Goal: Task Accomplishment & Management: Manage account settings

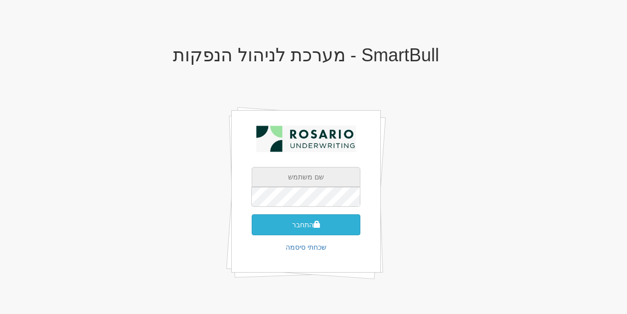
type input "[EMAIL_ADDRESS][DOMAIN_NAME]"
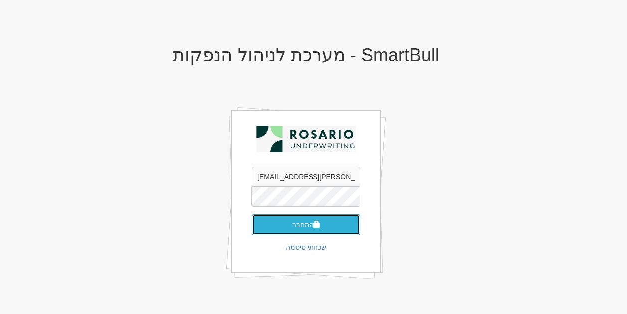
click at [297, 226] on button "התחבר" at bounding box center [306, 224] width 109 height 21
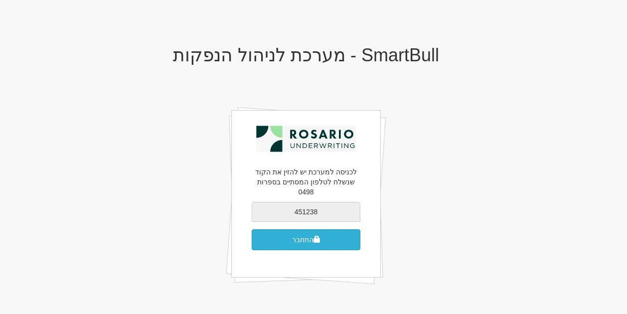
type input "451238"
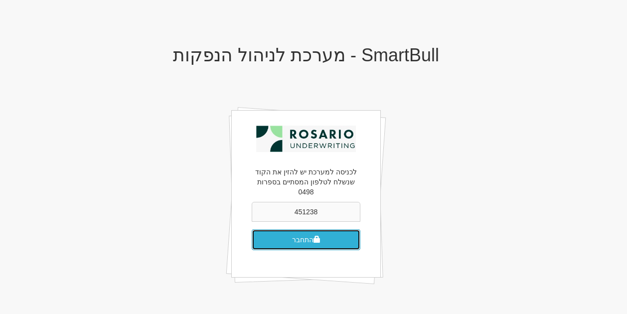
click at [294, 230] on button "התחבר" at bounding box center [306, 239] width 109 height 21
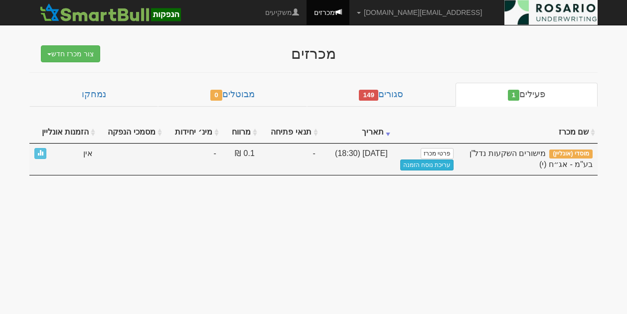
click at [426, 162] on link "עריכת נוסח הזמנה" at bounding box center [427, 164] width 54 height 11
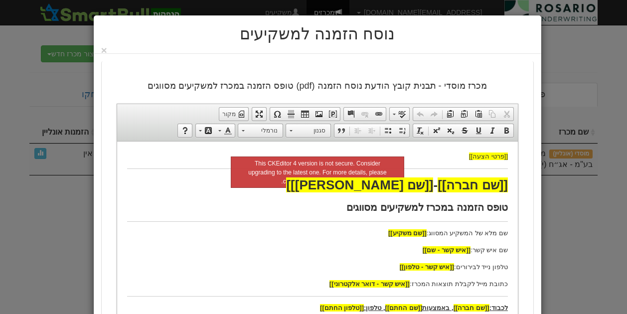
click at [373, 231] on p "שם מלא של המשקיע המסווג: [[שם משקיע]]" at bounding box center [317, 233] width 381 height 10
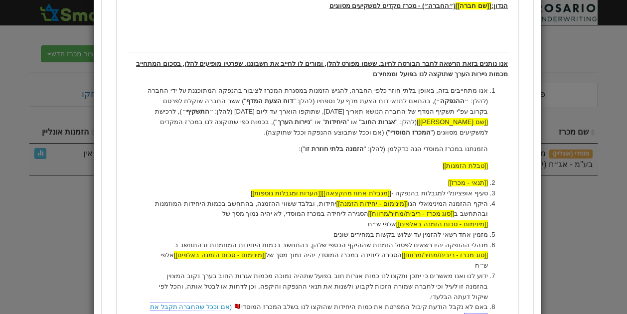
scroll to position [319, 0]
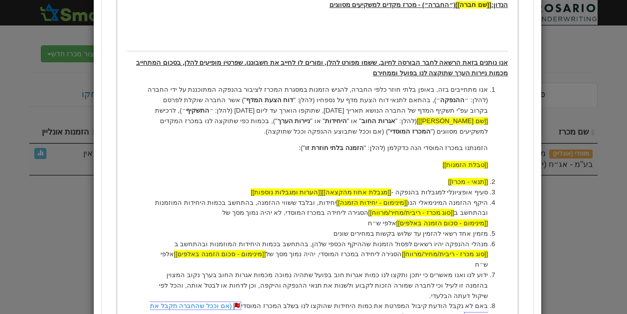
click at [362, 239] on li "מנהלי ההנפקה יהיו רשאים לפסול הזמנות שההיקף הכספי שלהן, בהתחשב בכמות היחידות המ…" at bounding box center [317, 254] width 341 height 31
click at [458, 111] on p "אנו מתחייבים בזה, באופן בלתי חוזר כלפי החברה, להגיש הזמנות במסגרת המכרז לציבור …" at bounding box center [317, 111] width 341 height 52
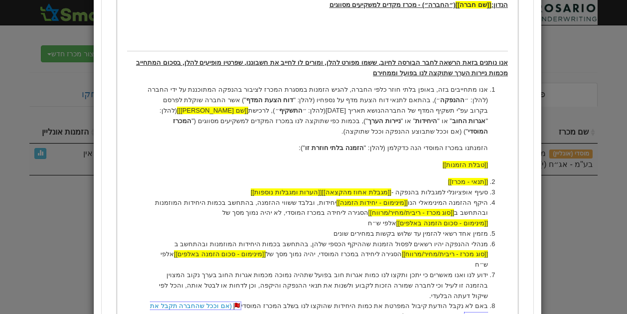
click at [408, 118] on p "אנו מתחייבים בזה, באופן בלתי חוזר כלפי החברה, להגיש הזמנות במסגרת המכרז לציבור …" at bounding box center [317, 111] width 341 height 52
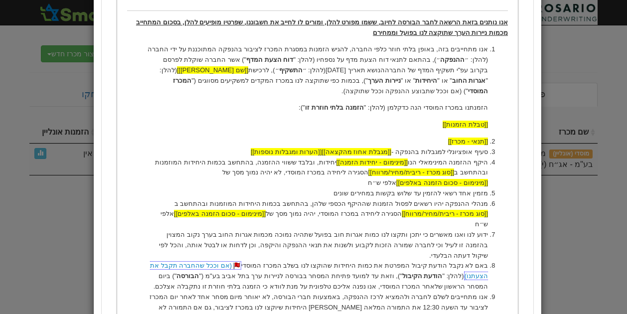
scroll to position [360, 0]
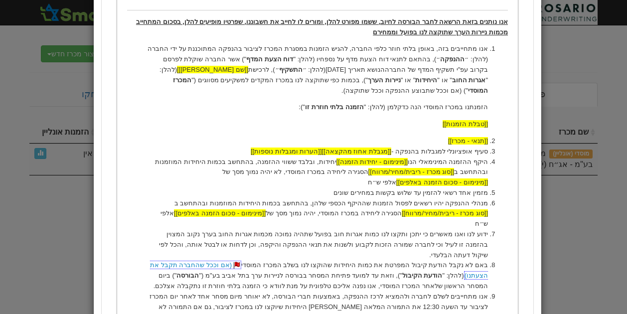
click at [476, 229] on li "ידוע לנו ואנו מאשרים כי יתכן ותקצו לנו כמות אגרות חוב בפועל שתהיה נמוכה מכמות א…" at bounding box center [317, 244] width 341 height 31
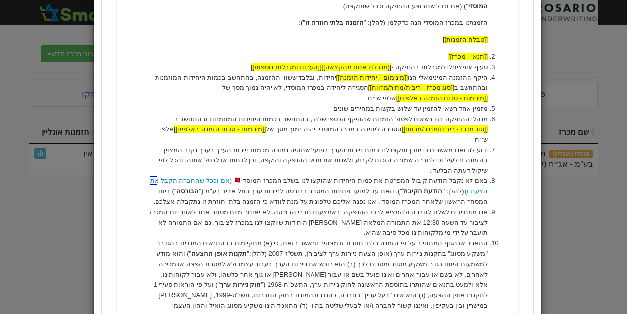
scroll to position [442, 0]
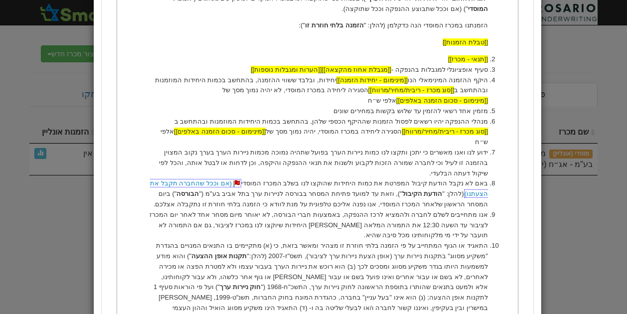
click at [265, 179] on link "(אם וככל שהחברה תקבל את הצעתנו)" at bounding box center [319, 188] width 338 height 19
click at [263, 179] on link "(אם וככל שהחברה תקבל את הצעתנו)" at bounding box center [319, 188] width 338 height 19
click at [247, 179] on link "(אם וככל שהחברה תקבל את הצעתנו)" at bounding box center [319, 188] width 338 height 19
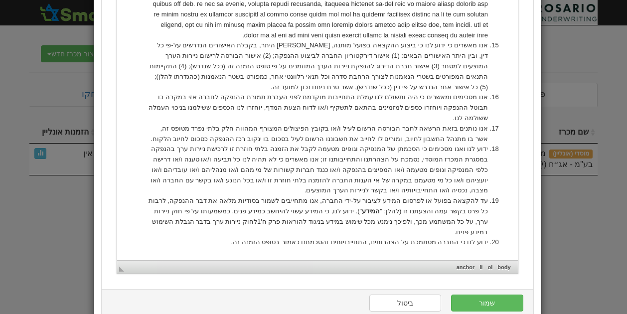
scroll to position [1064, 0]
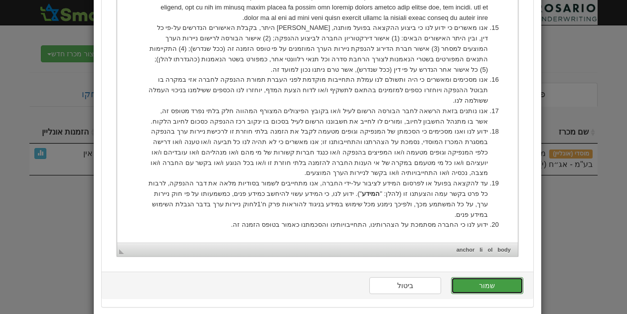
click at [485, 281] on button "שמור" at bounding box center [487, 285] width 72 height 17
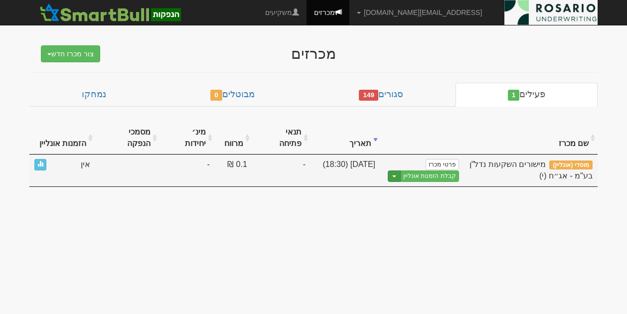
click at [395, 170] on button "Toggle Dropdown" at bounding box center [394, 175] width 13 height 11
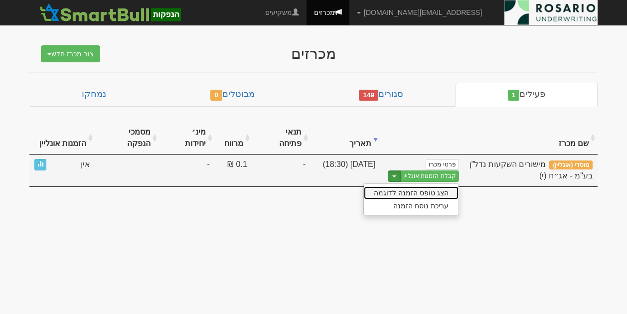
click at [398, 186] on link "הצג טופס הזמנה לדוגמה" at bounding box center [411, 192] width 95 height 13
